Goal: Use online tool/utility

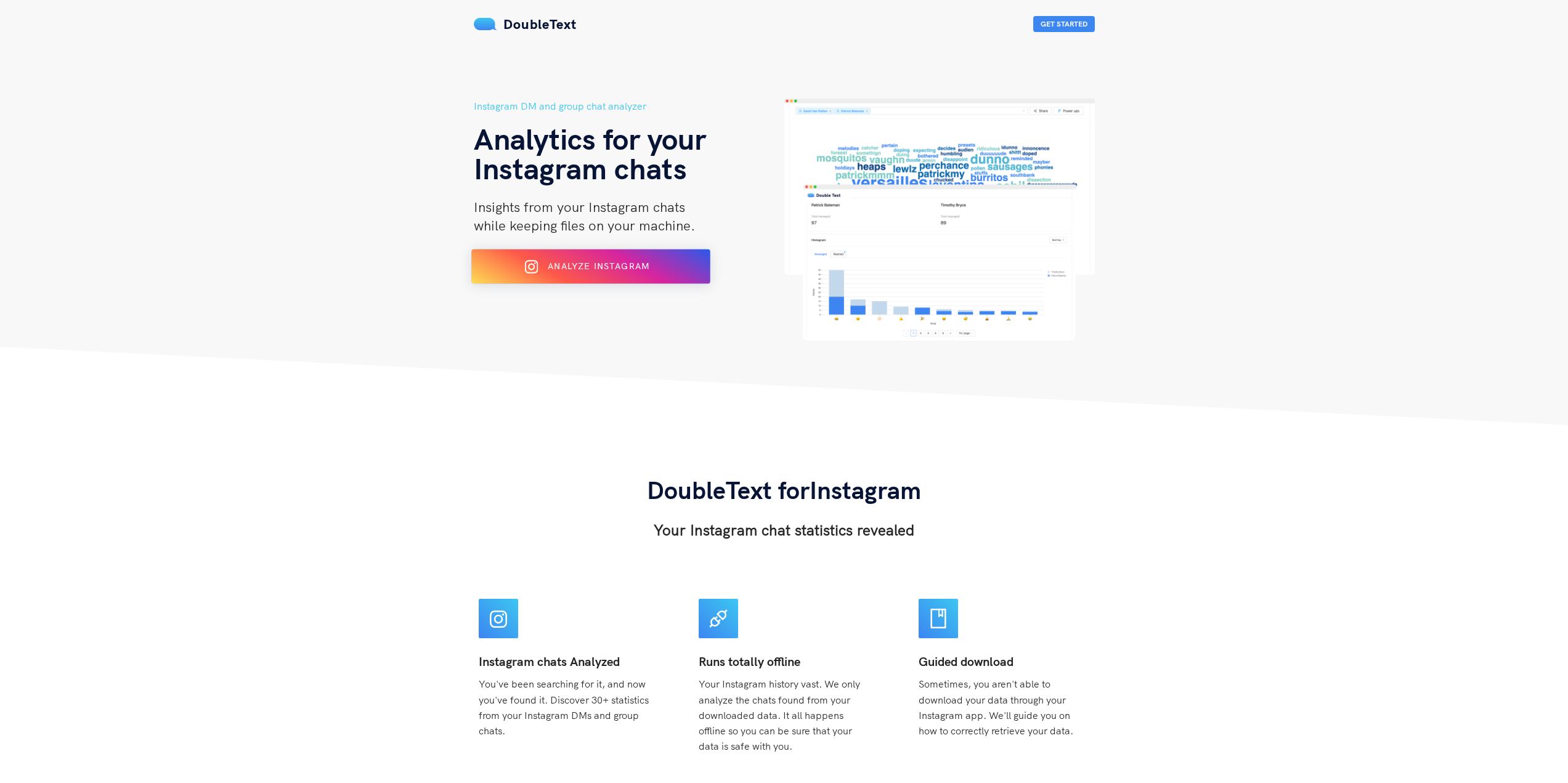
click at [619, 267] on span "Analyze Instagram" at bounding box center [598, 266] width 101 height 11
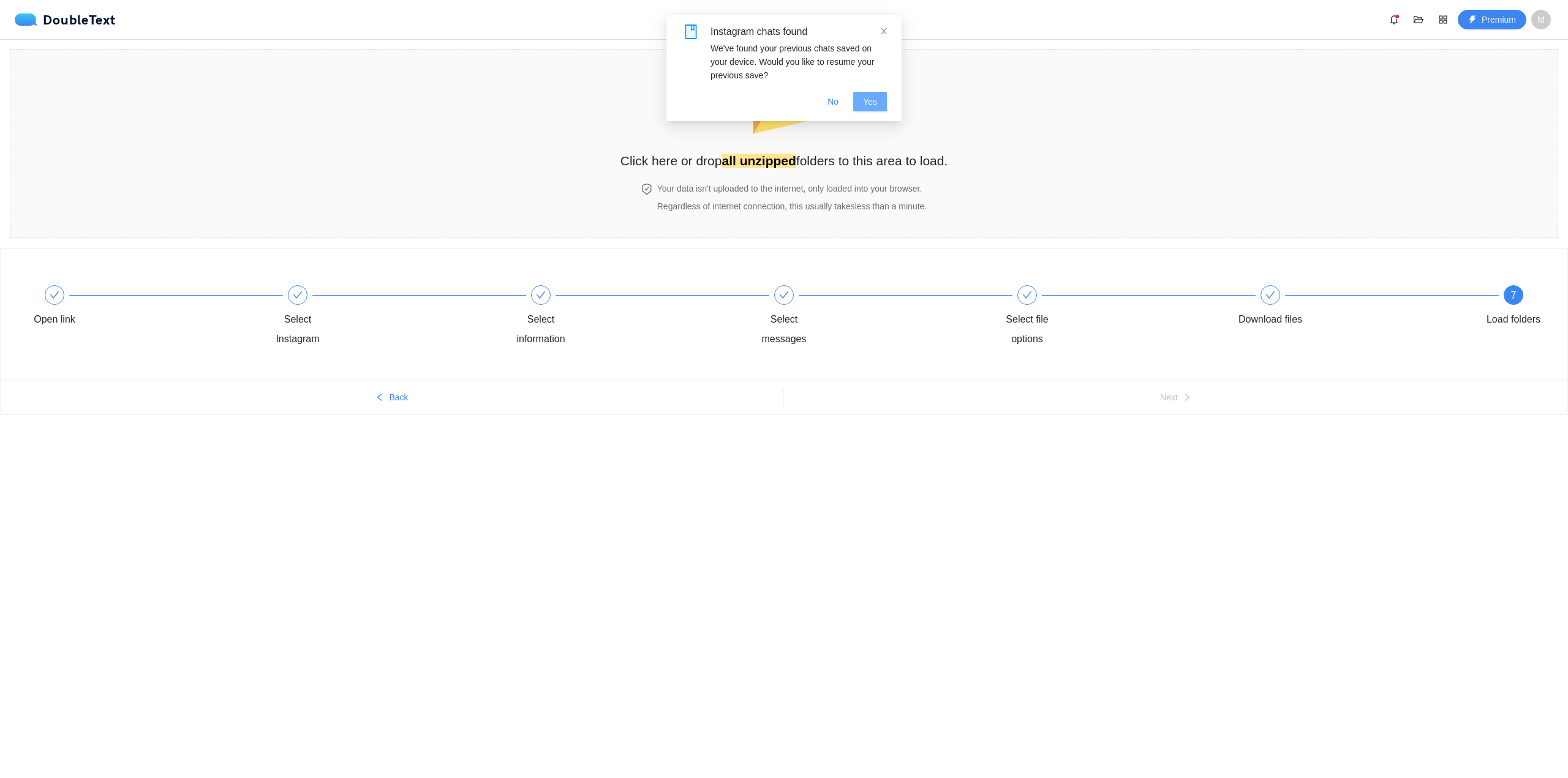
click at [865, 98] on span "Yes" at bounding box center [870, 102] width 14 height 14
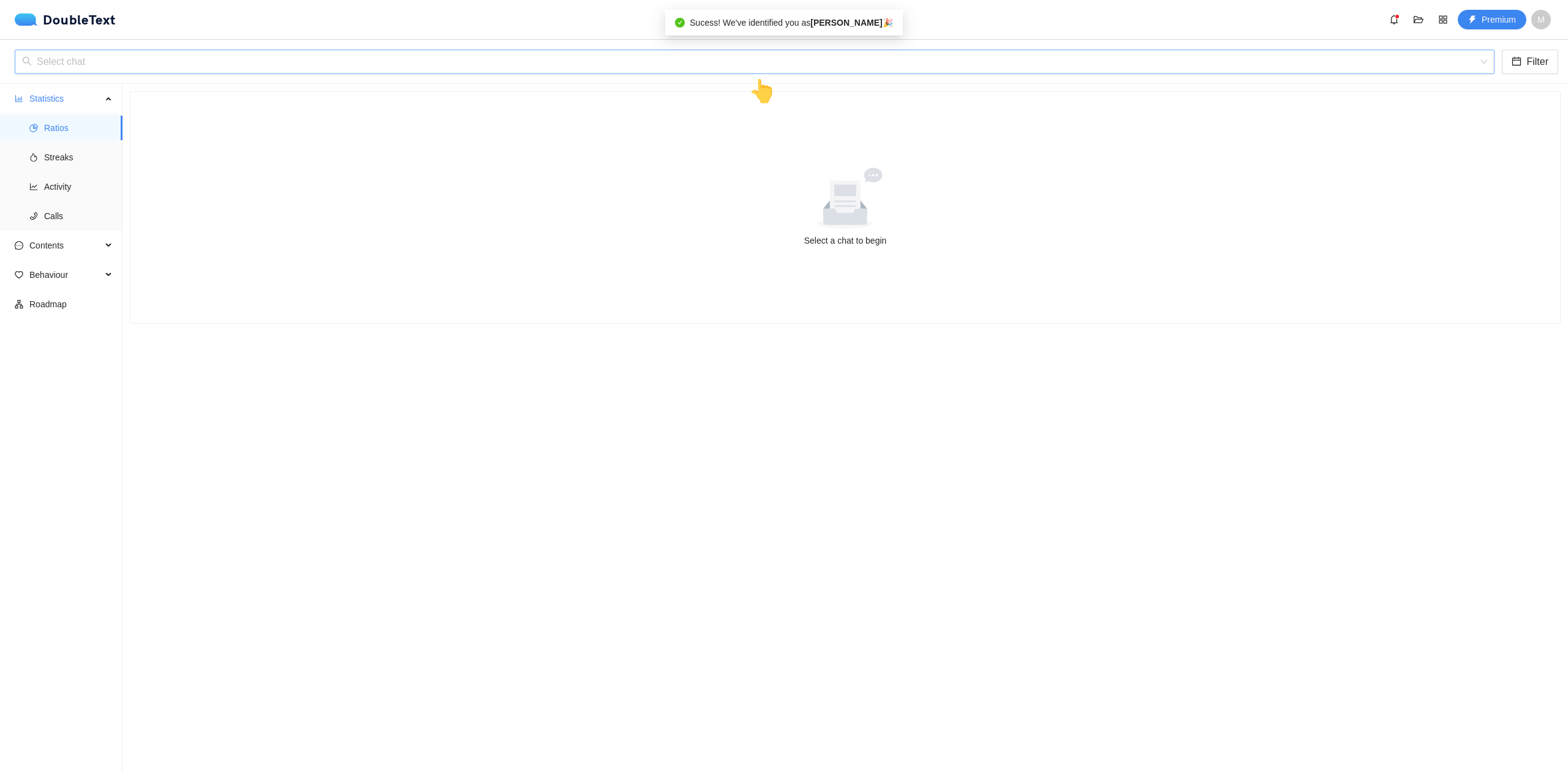
click at [592, 65] on input "search" at bounding box center [751, 62] width 1457 height 23
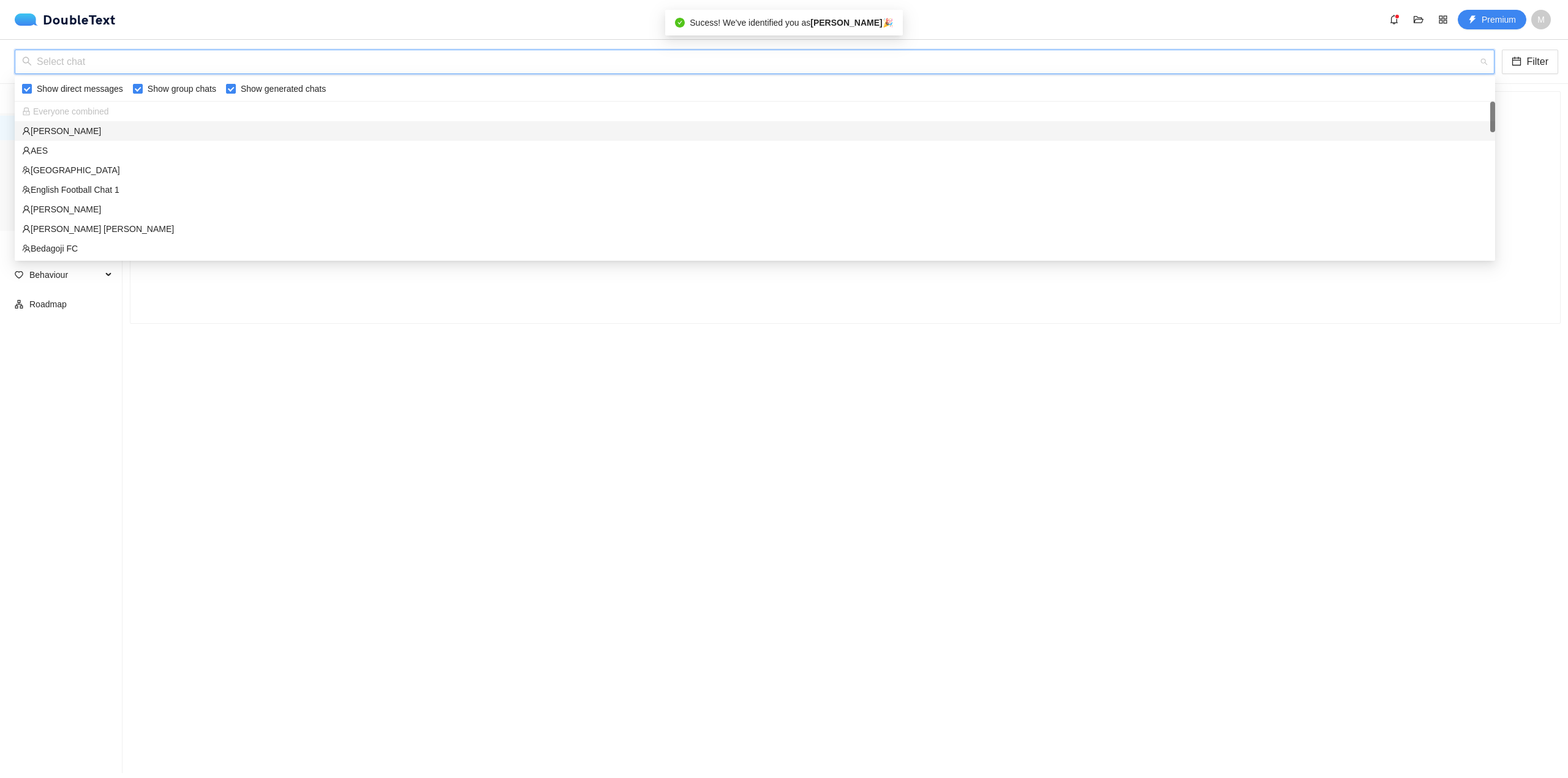
click at [592, 65] on input "search" at bounding box center [751, 62] width 1457 height 23
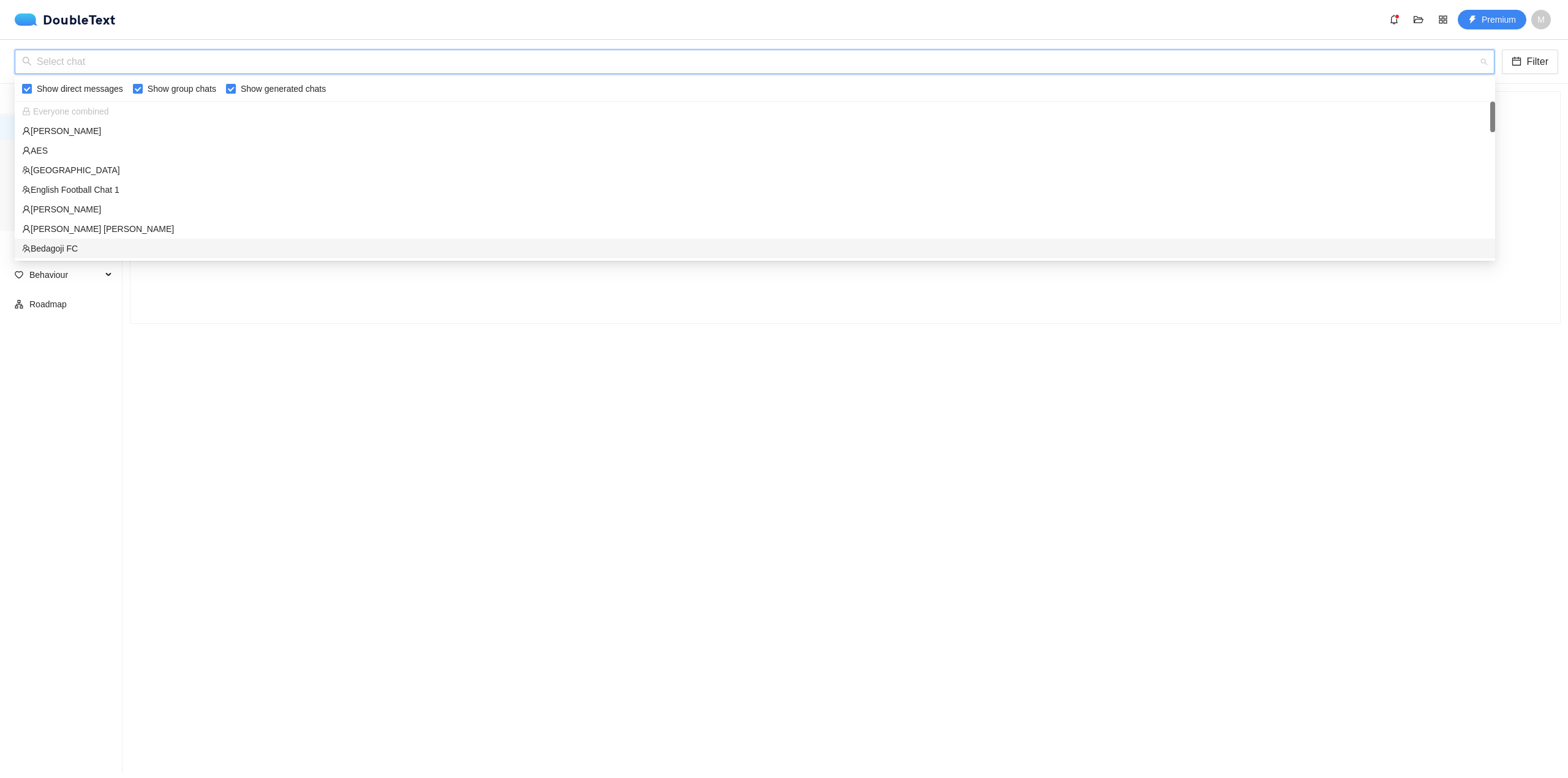
click at [793, 352] on section "Select a chat to begin" at bounding box center [845, 429] width 1446 height 690
